Goal: Navigation & Orientation: Understand site structure

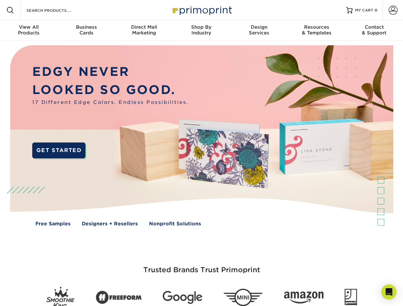
click at [201, 153] on img at bounding box center [201, 140] width 399 height 199
click at [10, 10] on span at bounding box center [10, 10] width 8 height 8
click at [392, 10] on span at bounding box center [392, 10] width 9 height 9
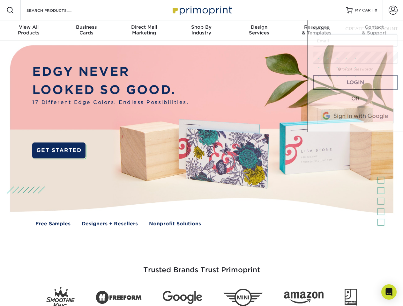
click at [29, 31] on div "View All Products" at bounding box center [28, 29] width 57 height 11
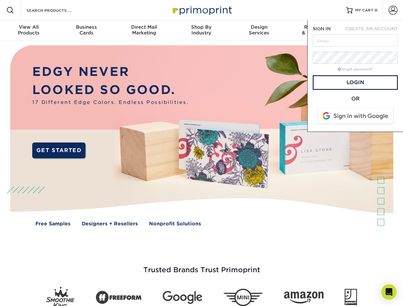
click at [86, 31] on div "Business Cards" at bounding box center [85, 29] width 57 height 11
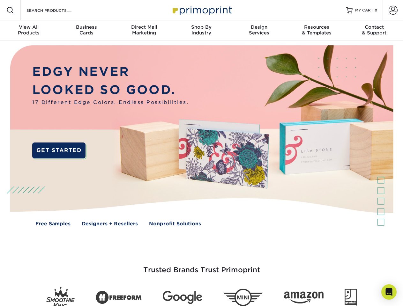
click at [144, 31] on div "Direct Mail Marketing" at bounding box center [143, 29] width 57 height 11
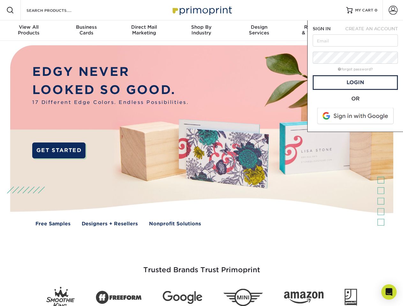
click at [201, 31] on div "Shop By Industry" at bounding box center [200, 29] width 57 height 11
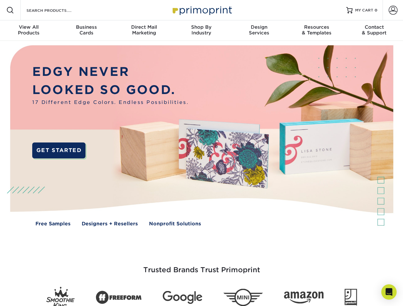
click at [259, 31] on div "Design Services" at bounding box center [258, 29] width 57 height 11
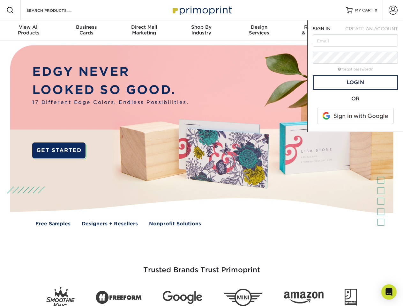
click at [316, 31] on span "SIGN IN" at bounding box center [321, 28] width 18 height 5
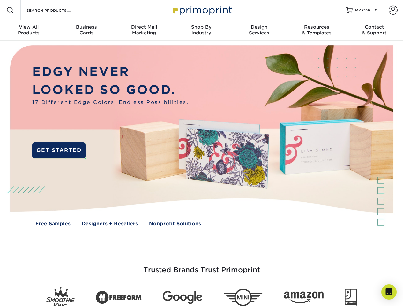
click at [374, 31] on div "Contact & Support" at bounding box center [373, 29] width 57 height 11
